Goal: Task Accomplishment & Management: Manage account settings

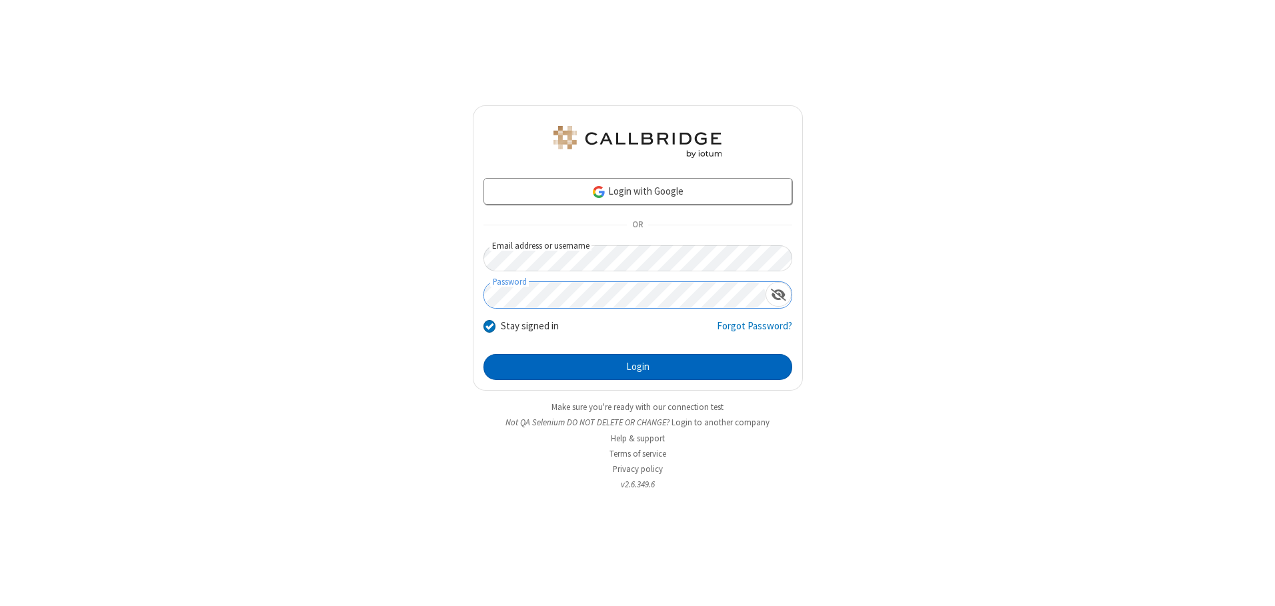
click at [637, 367] on button "Login" at bounding box center [637, 367] width 309 height 27
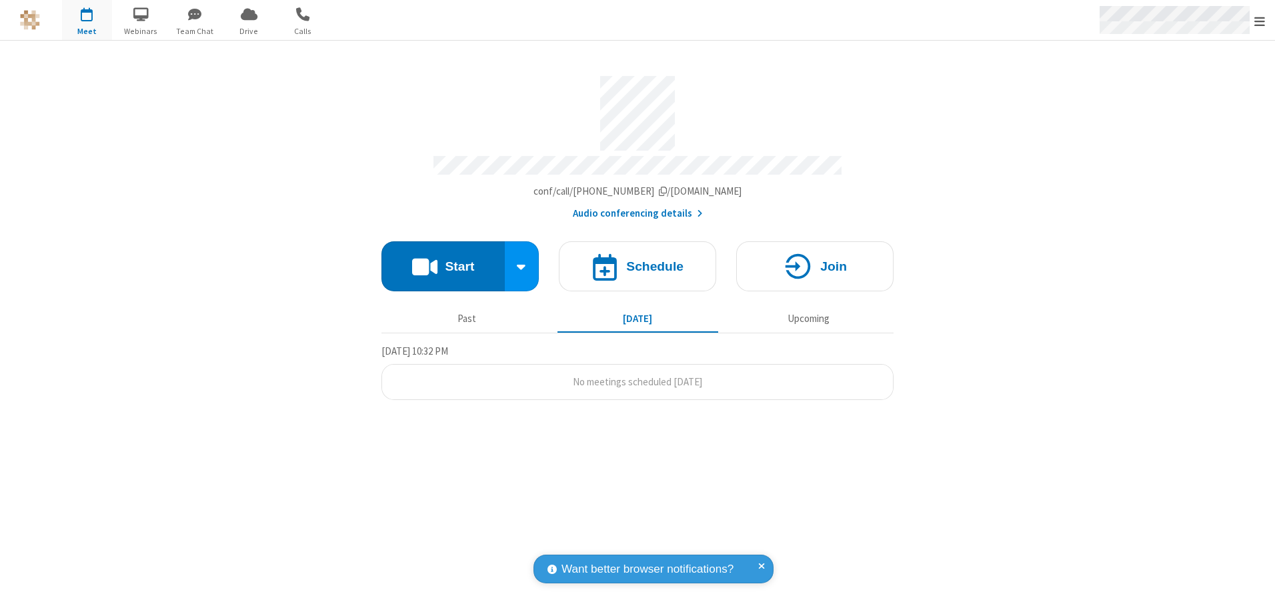
click at [1260, 21] on span "Open menu" at bounding box center [1259, 21] width 11 height 13
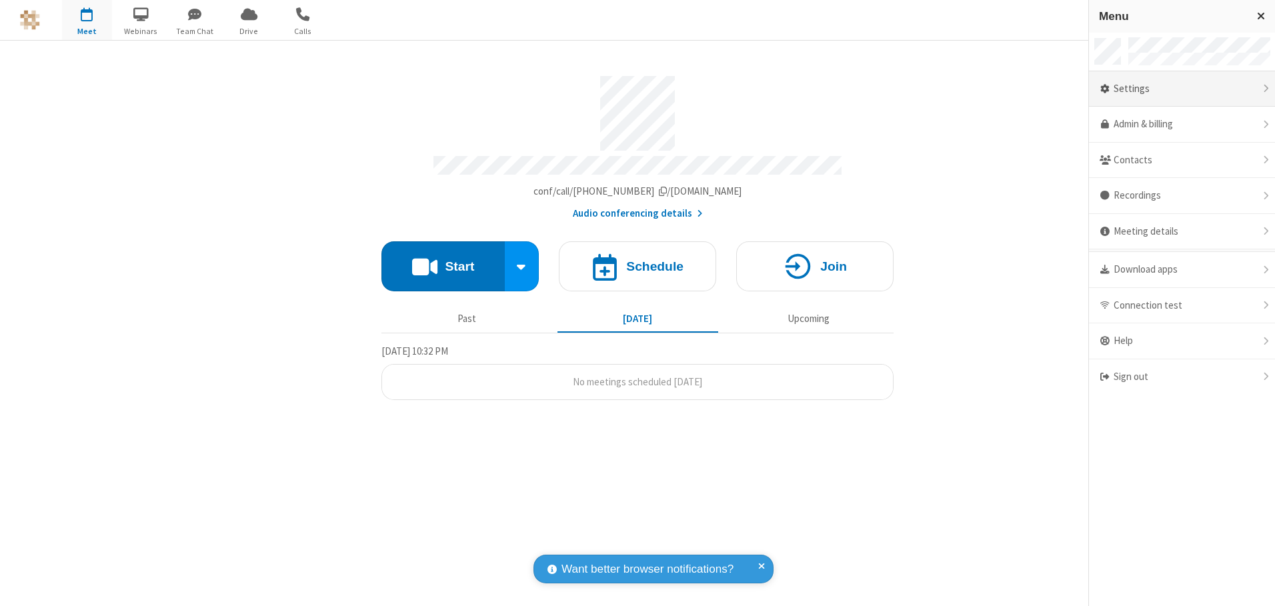
click at [1181, 89] on div "Settings" at bounding box center [1182, 89] width 186 height 36
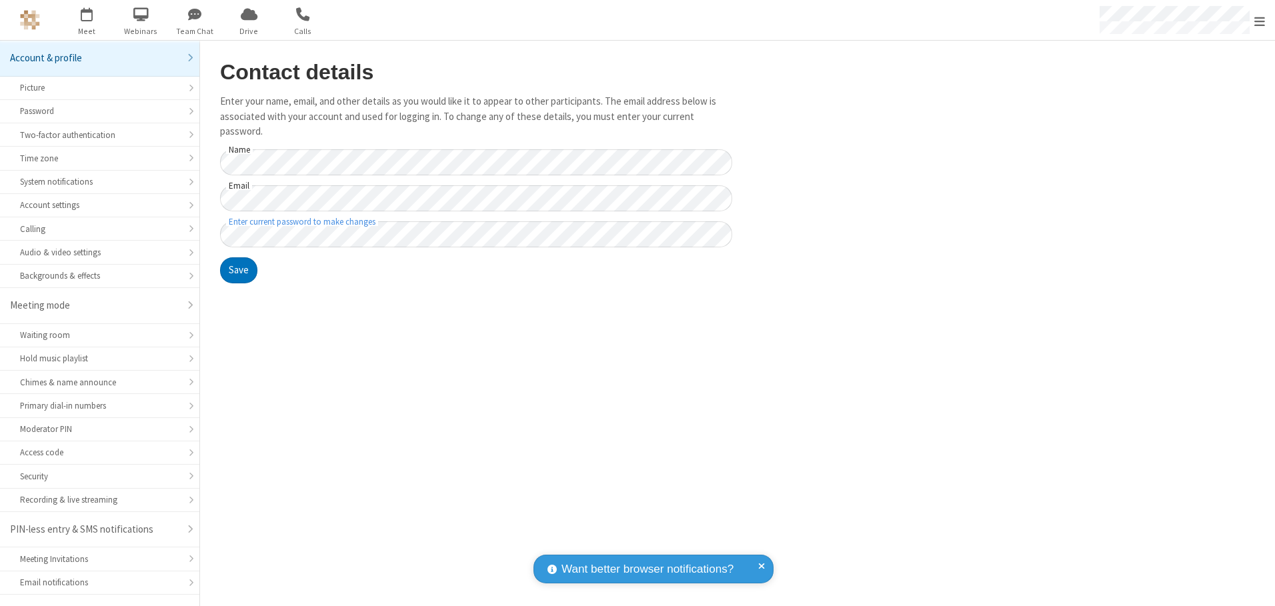
scroll to position [23, 0]
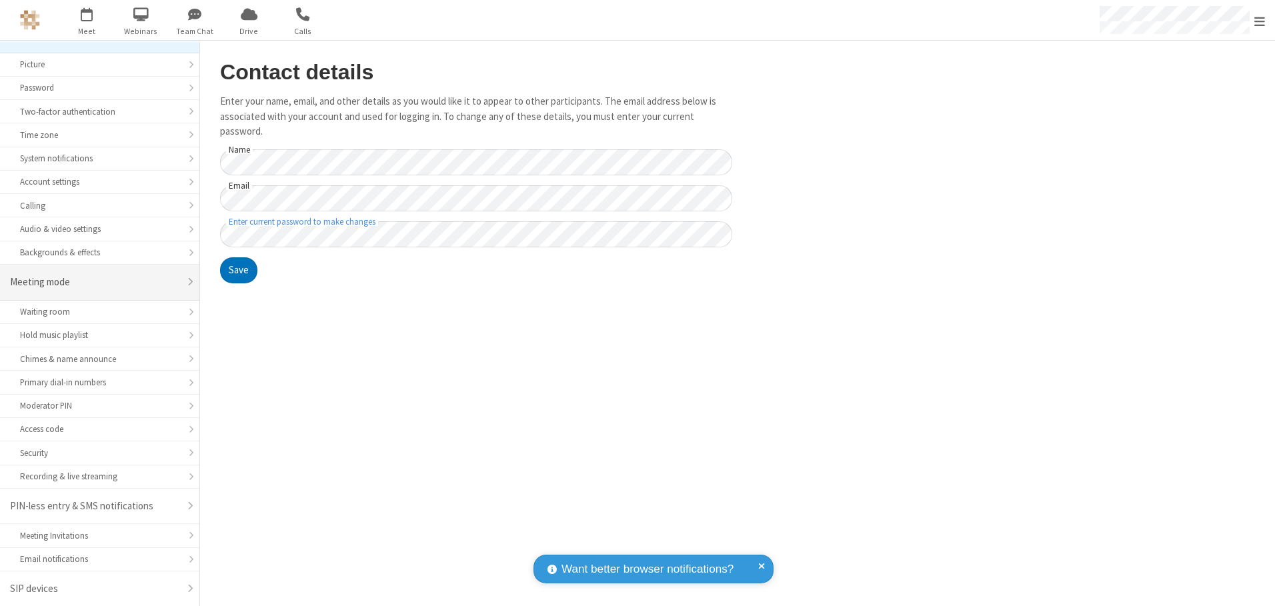
click at [95, 282] on div "Meeting mode" at bounding box center [94, 282] width 169 height 15
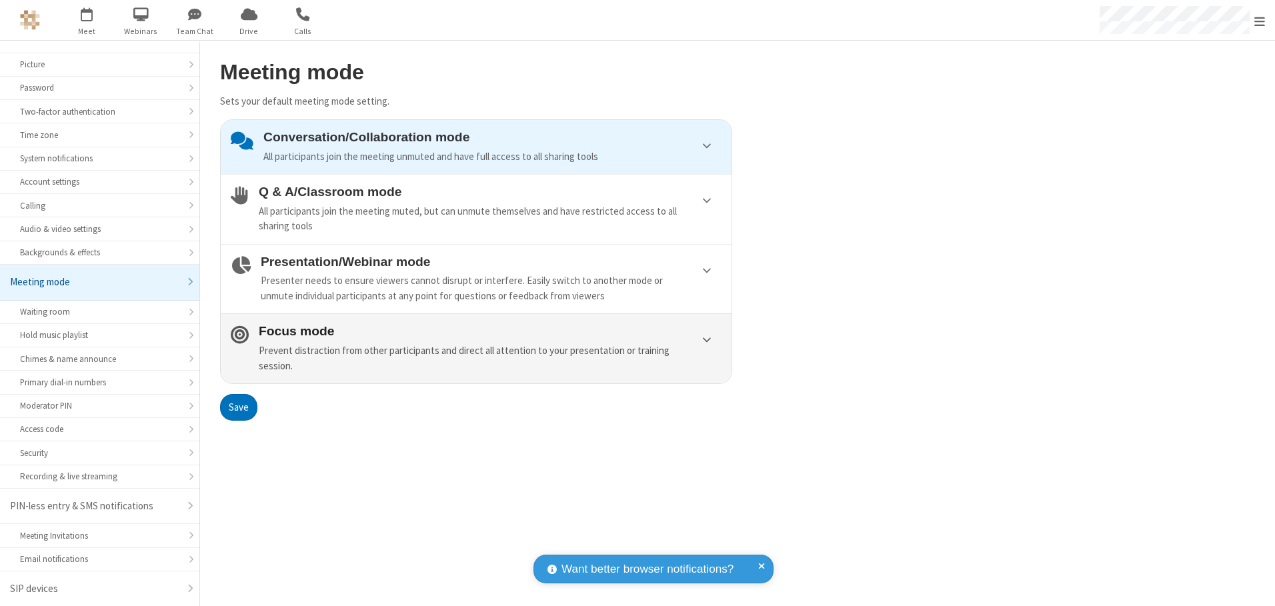
click at [476, 348] on div "Prevent distraction from other participants and direct all attention to your pr…" at bounding box center [490, 358] width 463 height 30
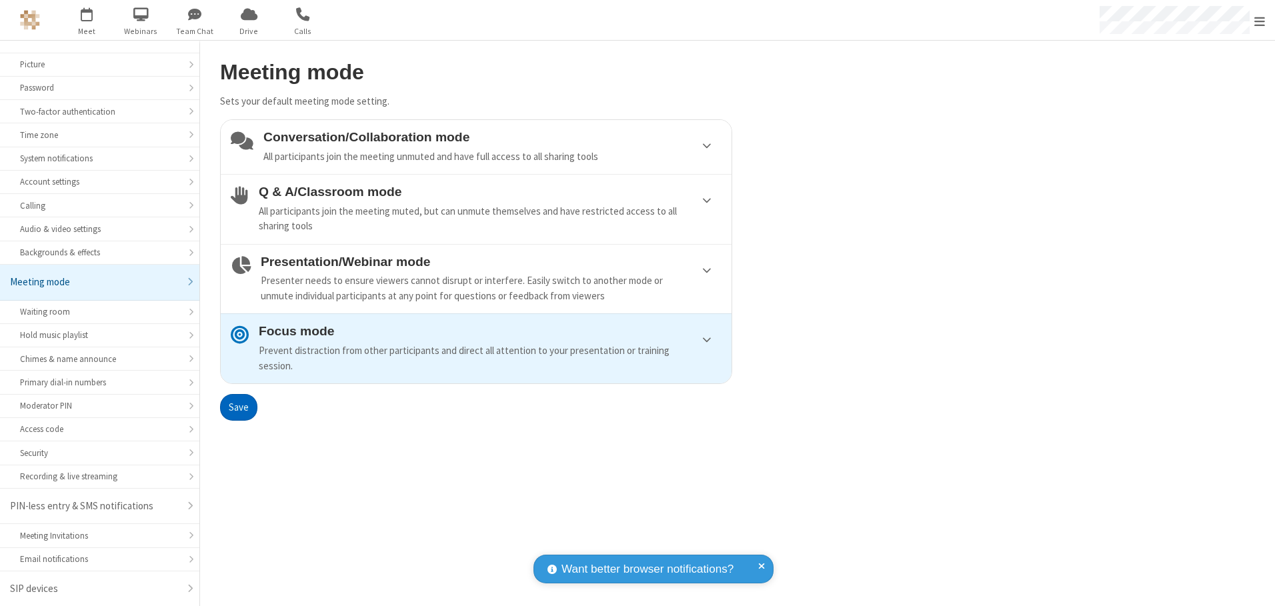
click at [238, 407] on button "Save" at bounding box center [238, 407] width 37 height 27
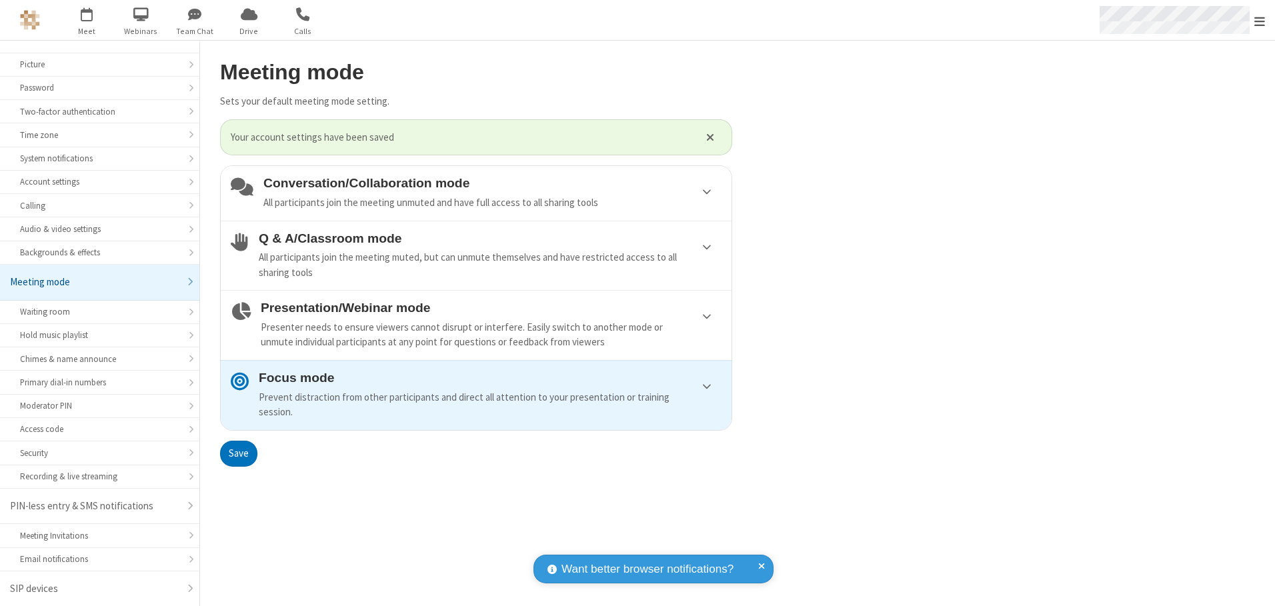
click at [1260, 20] on span "Open menu" at bounding box center [1259, 21] width 11 height 13
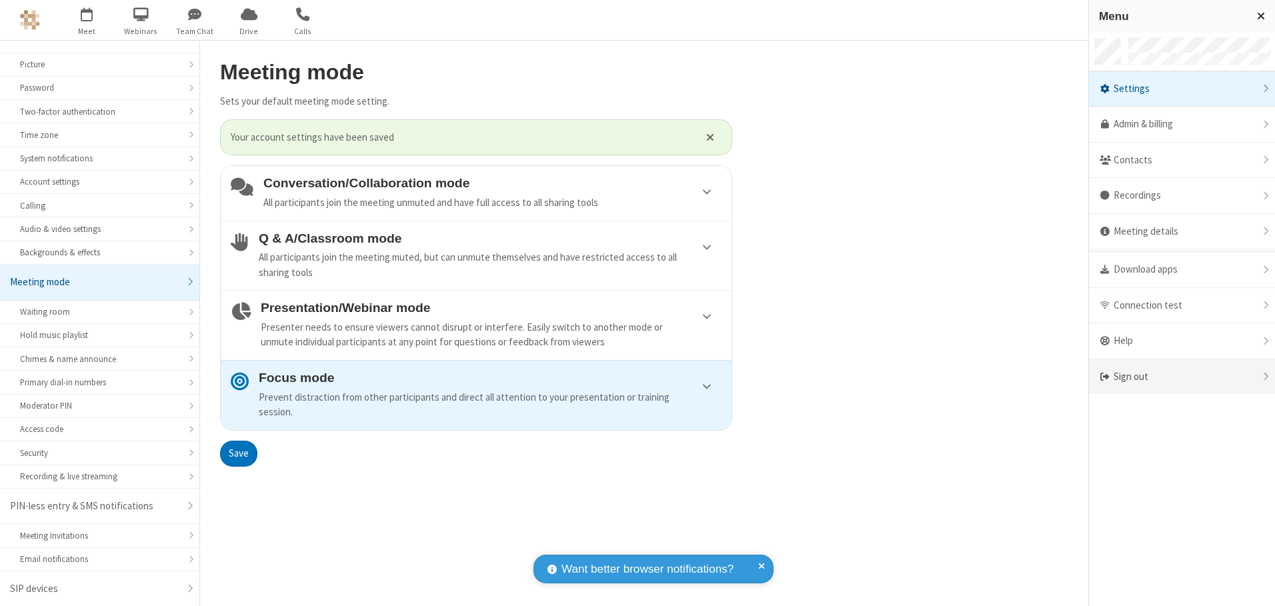
click at [1181, 377] on div "Sign out" at bounding box center [1182, 376] width 186 height 35
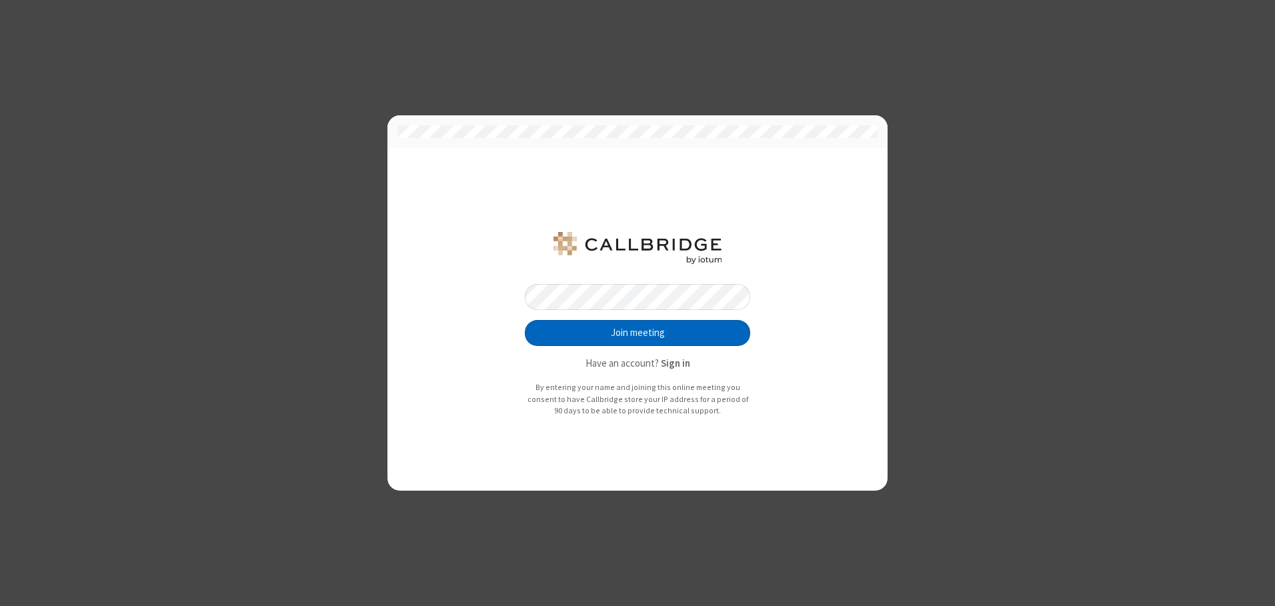
click at [637, 333] on button "Join meeting" at bounding box center [637, 333] width 225 height 27
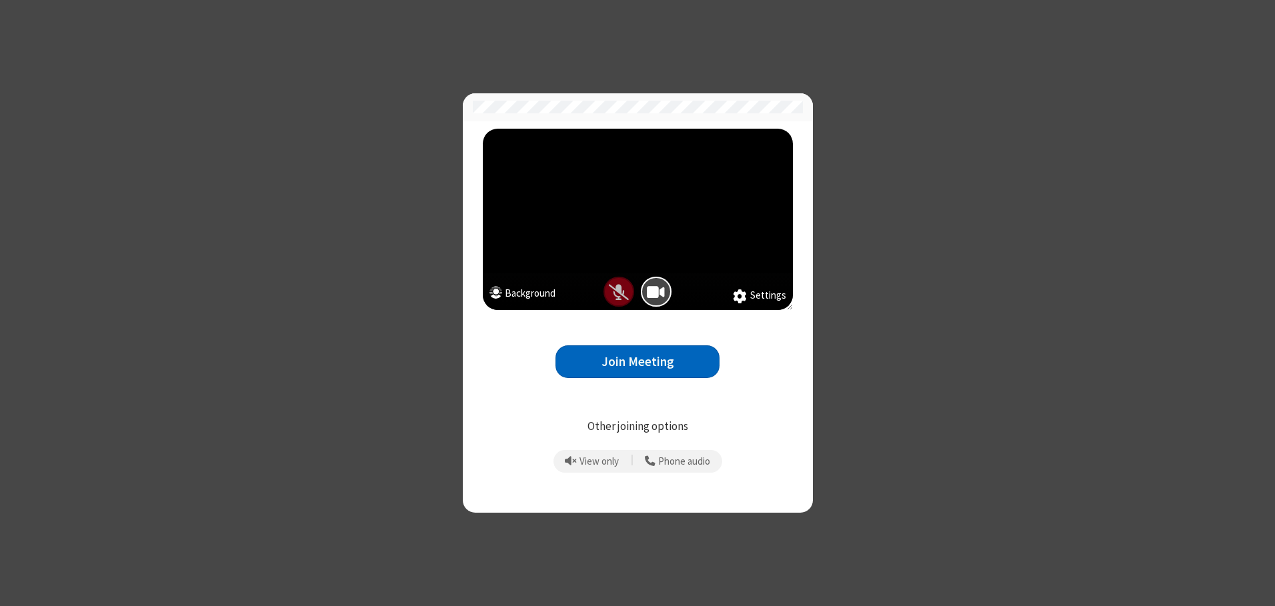
click at [637, 361] on button "Join Meeting" at bounding box center [637, 361] width 164 height 33
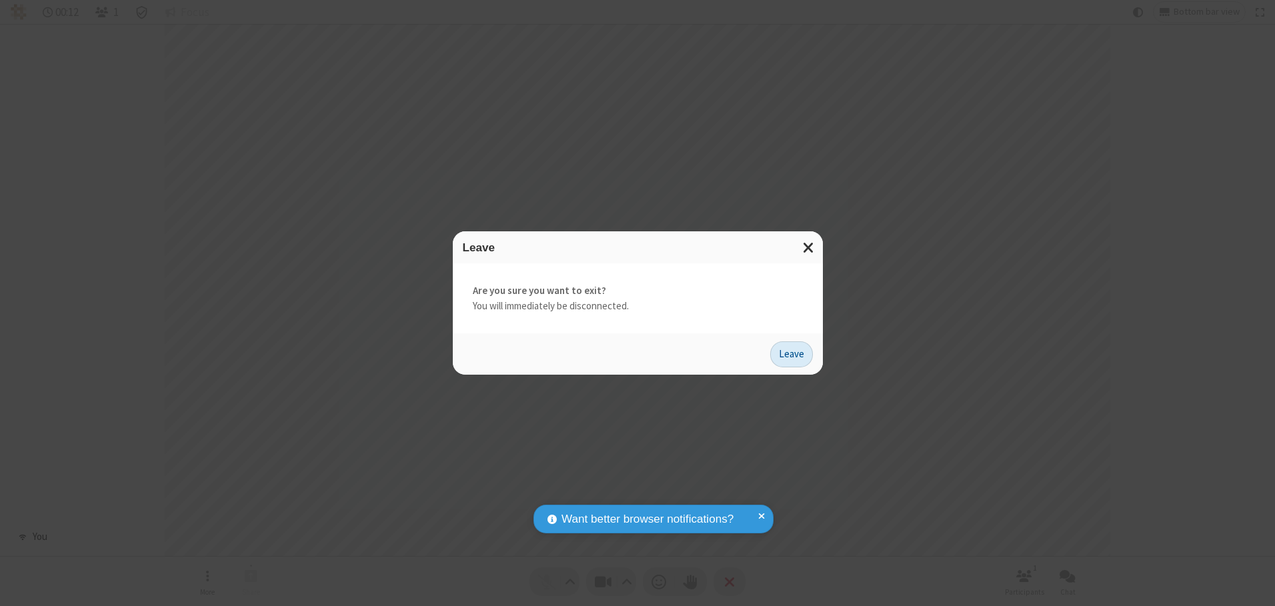
click at [791, 354] on button "Leave" at bounding box center [791, 354] width 43 height 27
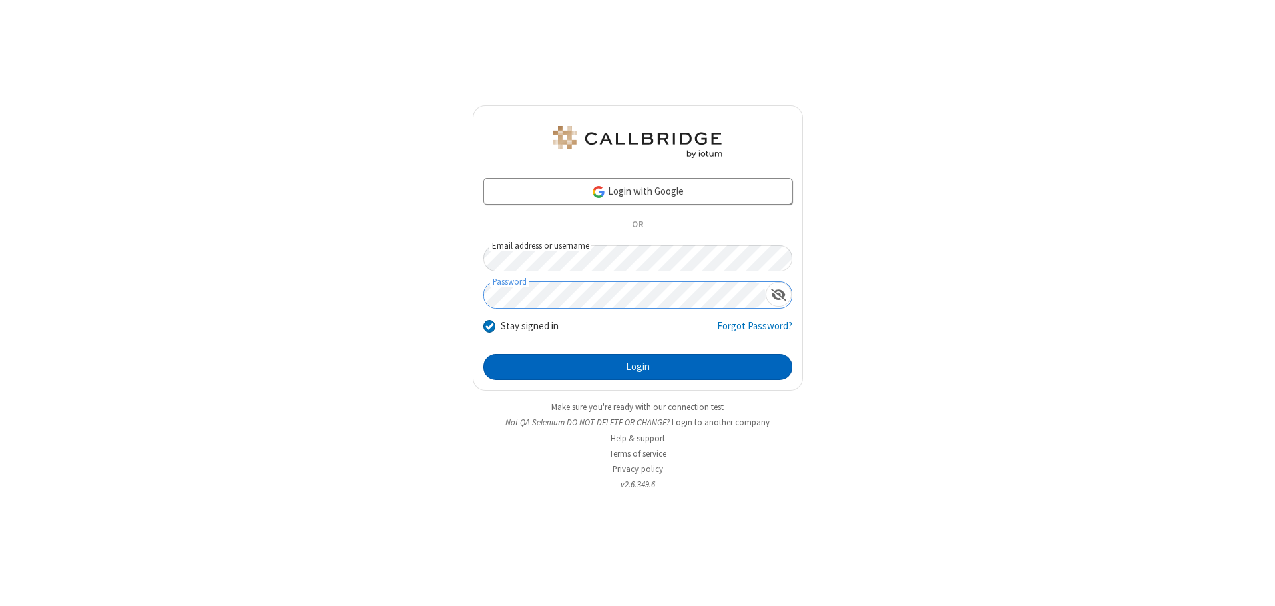
click at [637, 367] on button "Login" at bounding box center [637, 367] width 309 height 27
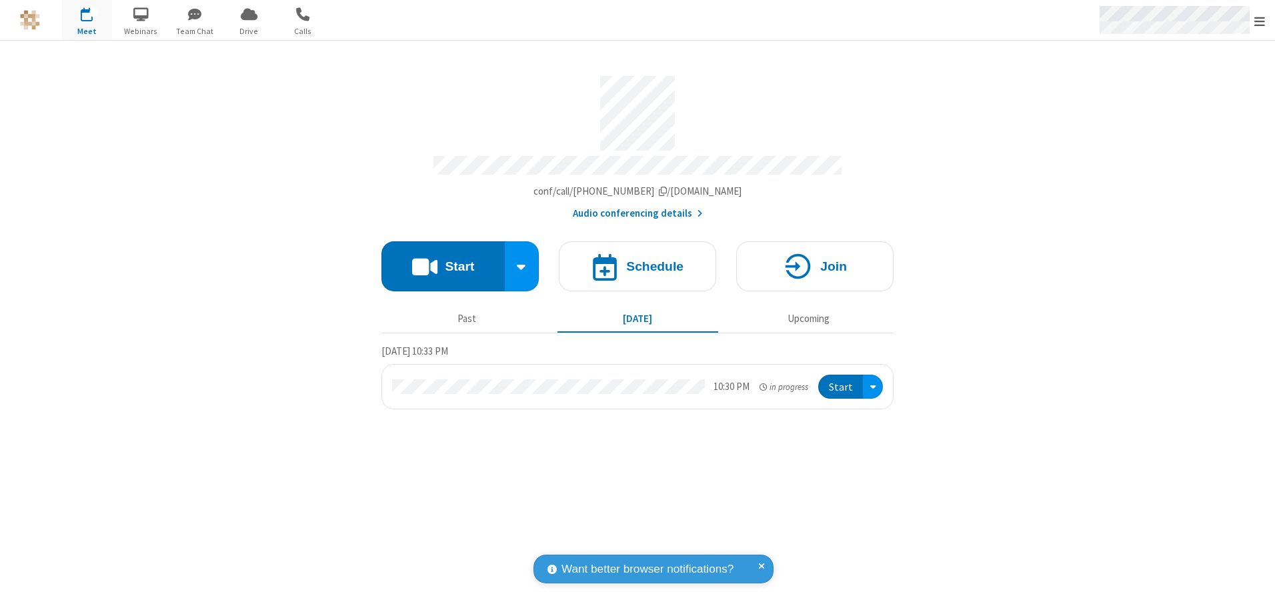
click at [1260, 21] on span "Open menu" at bounding box center [1259, 21] width 11 height 13
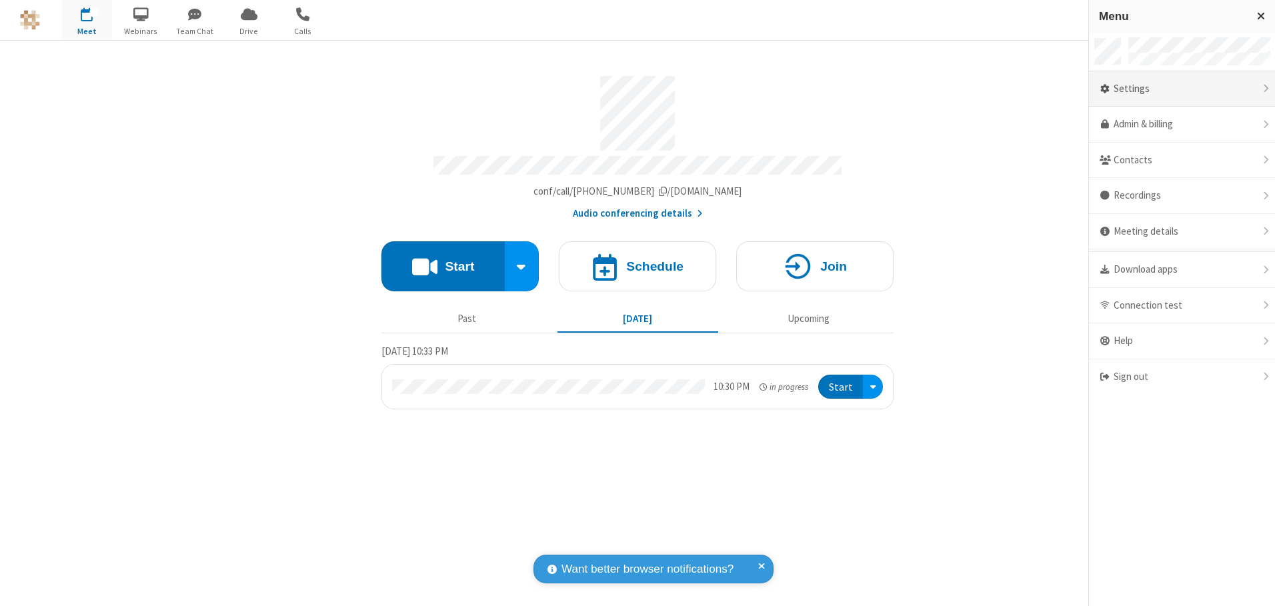
click at [1181, 89] on div "Settings" at bounding box center [1182, 89] width 186 height 36
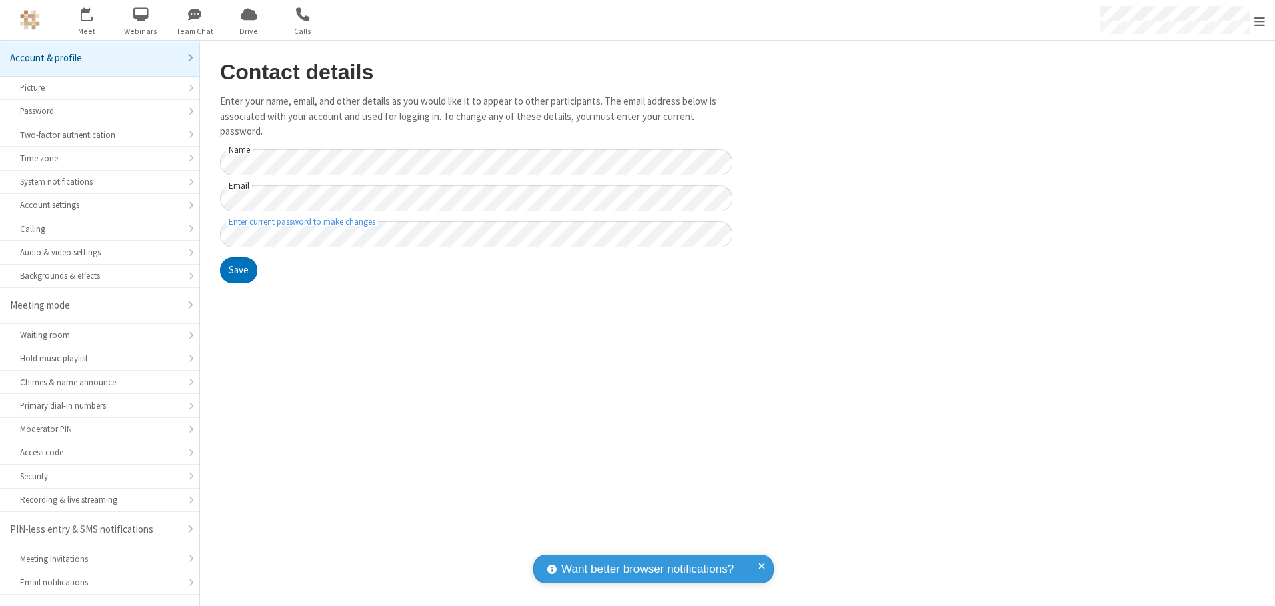
scroll to position [23, 0]
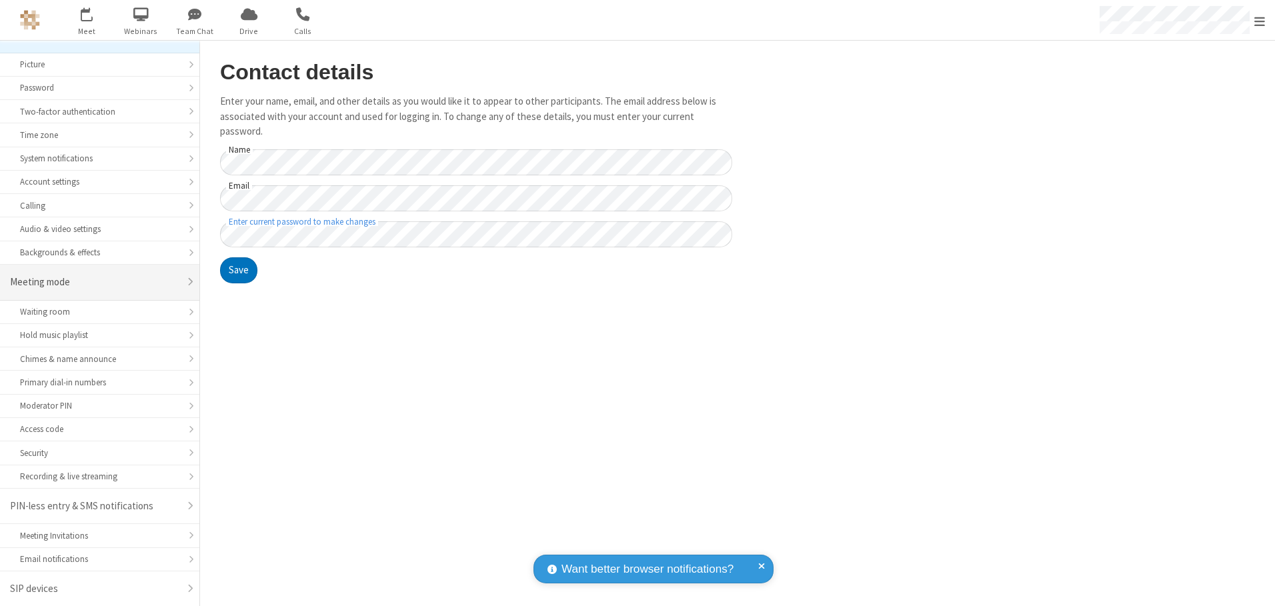
click at [95, 282] on div "Meeting mode" at bounding box center [94, 282] width 169 height 15
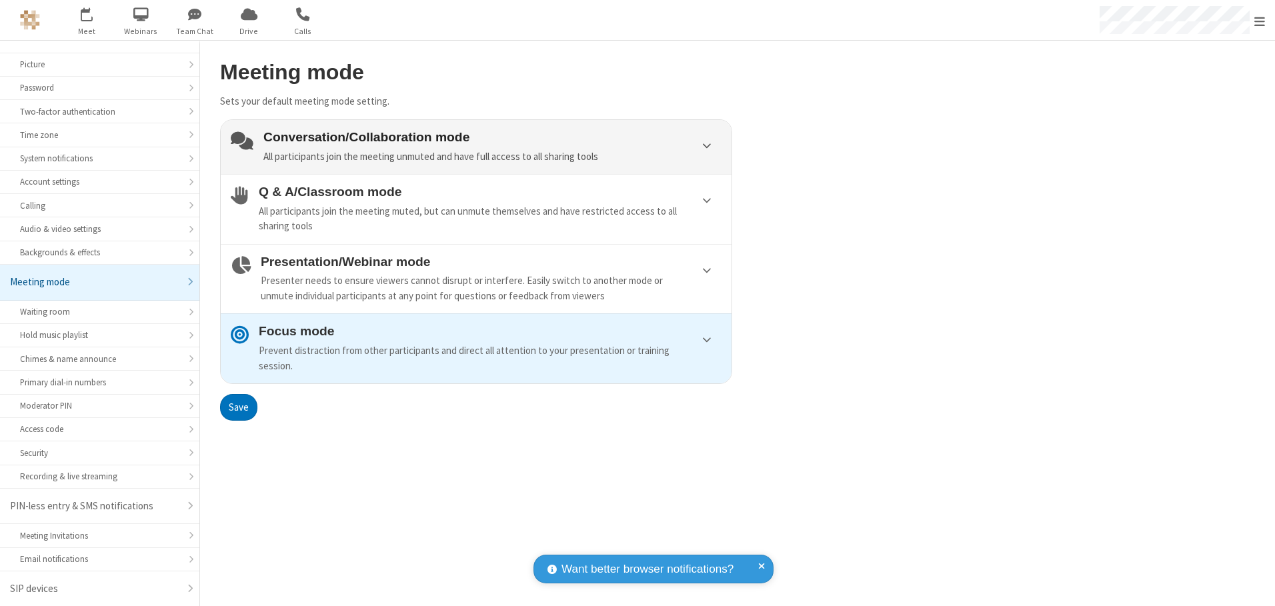
click at [476, 147] on div "Conversation/Collaboration mode All participants join the meeting unmuted and h…" at bounding box center [492, 147] width 458 height 34
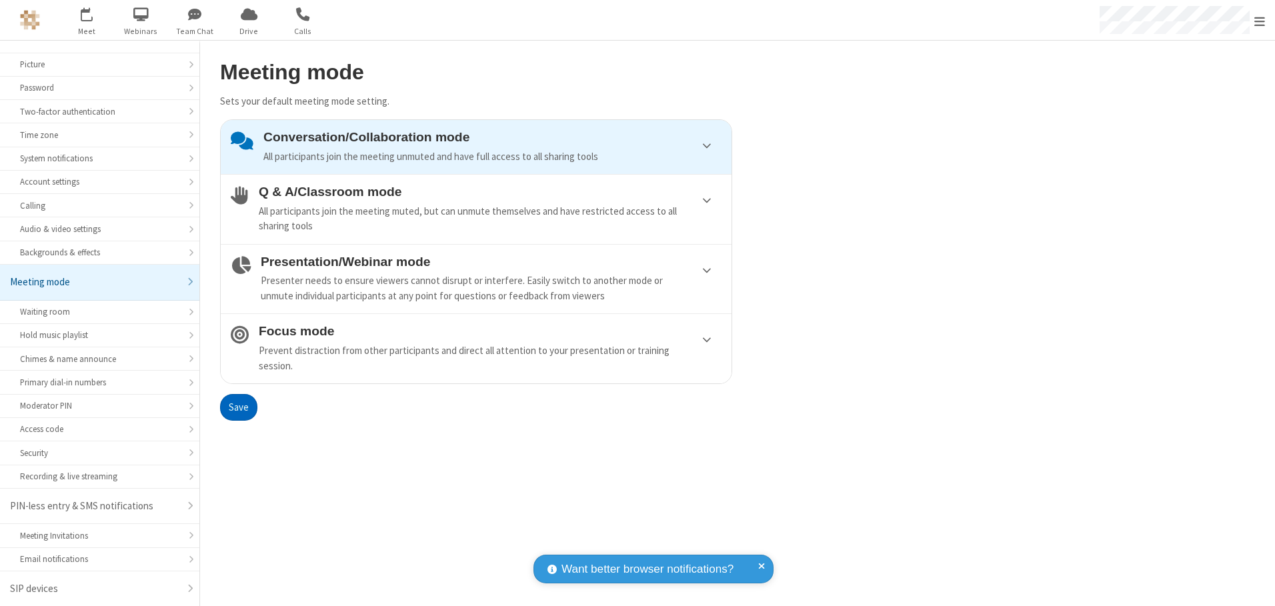
click at [238, 407] on button "Save" at bounding box center [238, 407] width 37 height 27
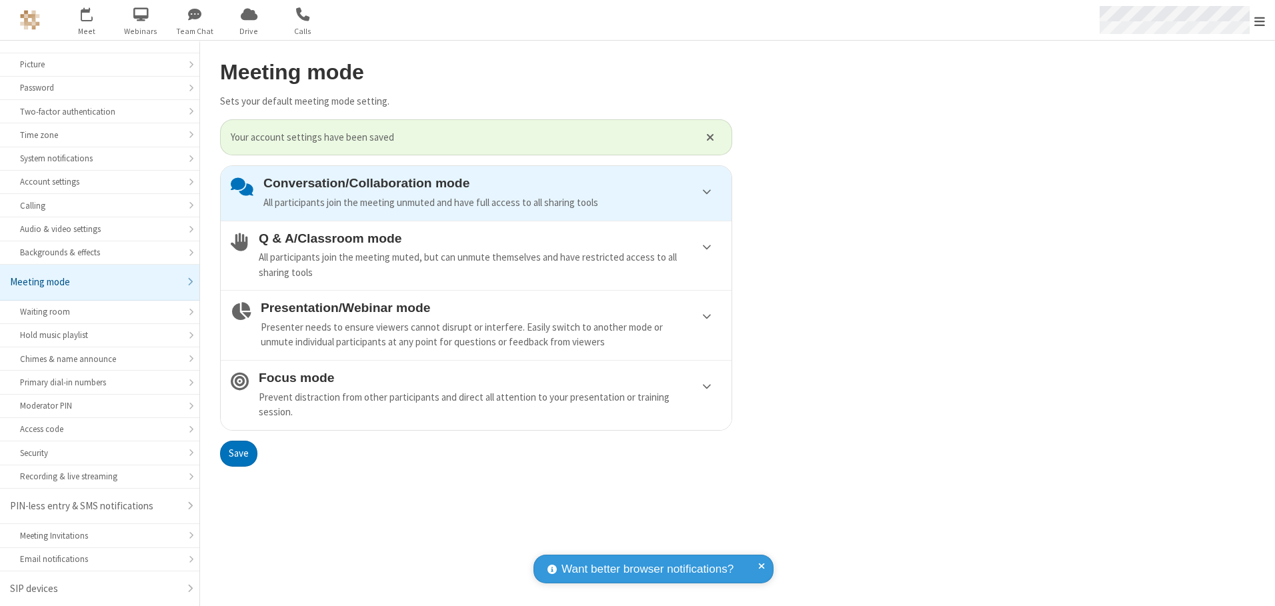
click at [1260, 20] on span "Open menu" at bounding box center [1259, 21] width 11 height 13
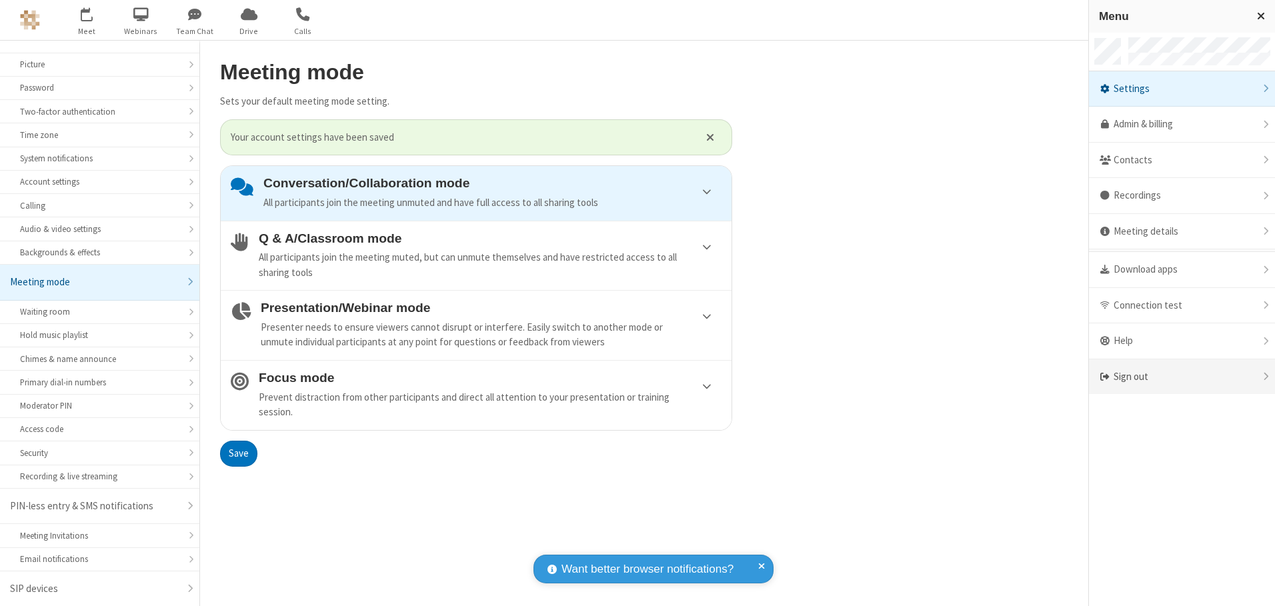
click at [1181, 377] on div "Sign out" at bounding box center [1182, 376] width 186 height 35
